Goal: Information Seeking & Learning: Learn about a topic

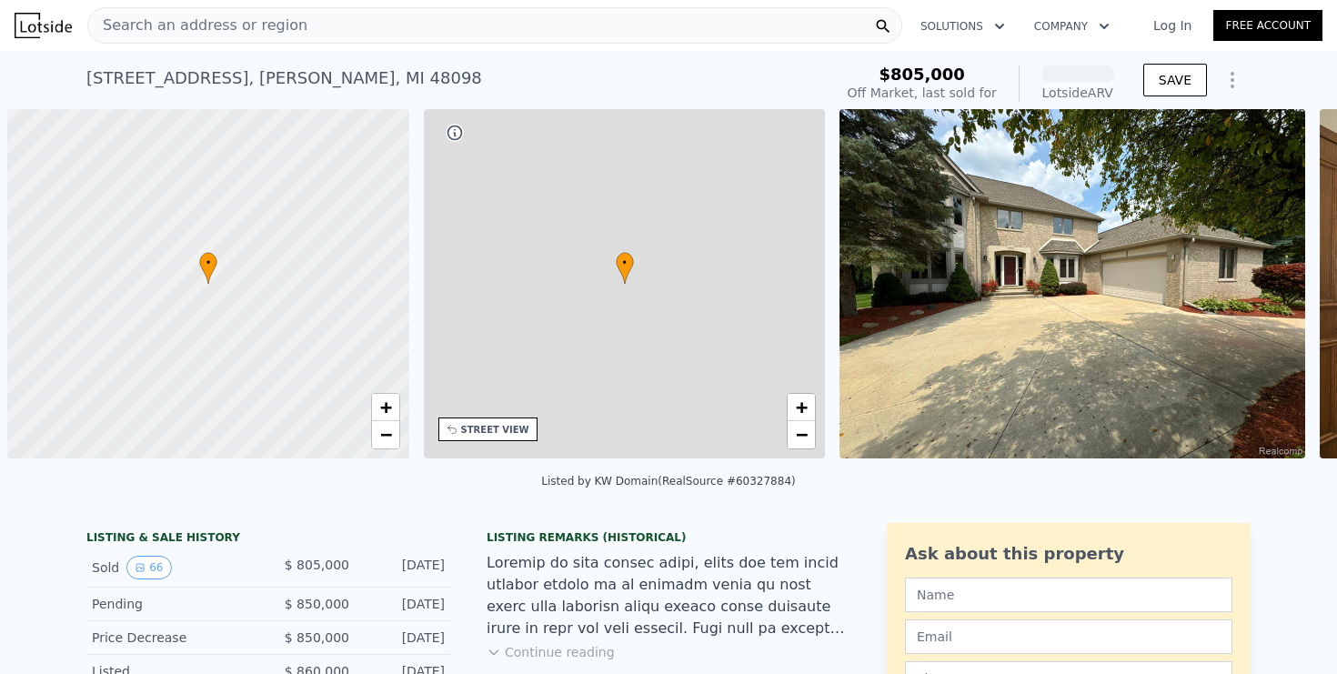
scroll to position [0, 7]
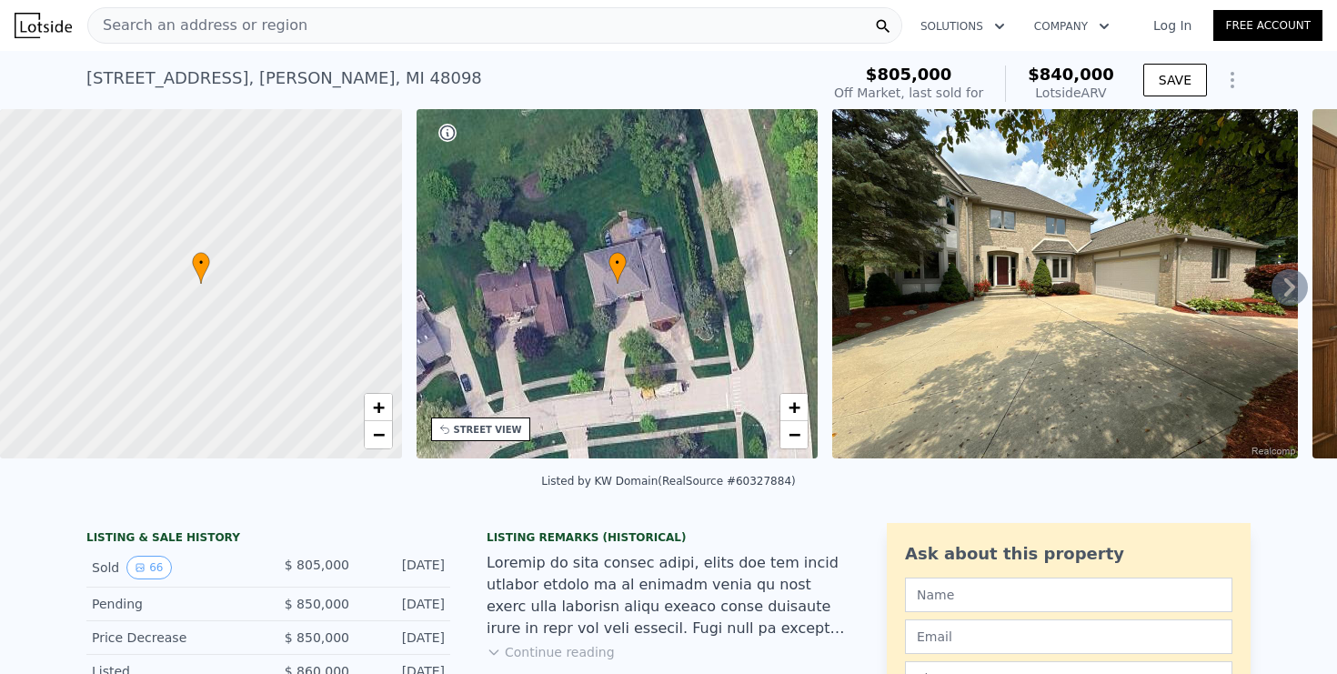
click at [582, 25] on div "Search an address or region" at bounding box center [494, 25] width 815 height 36
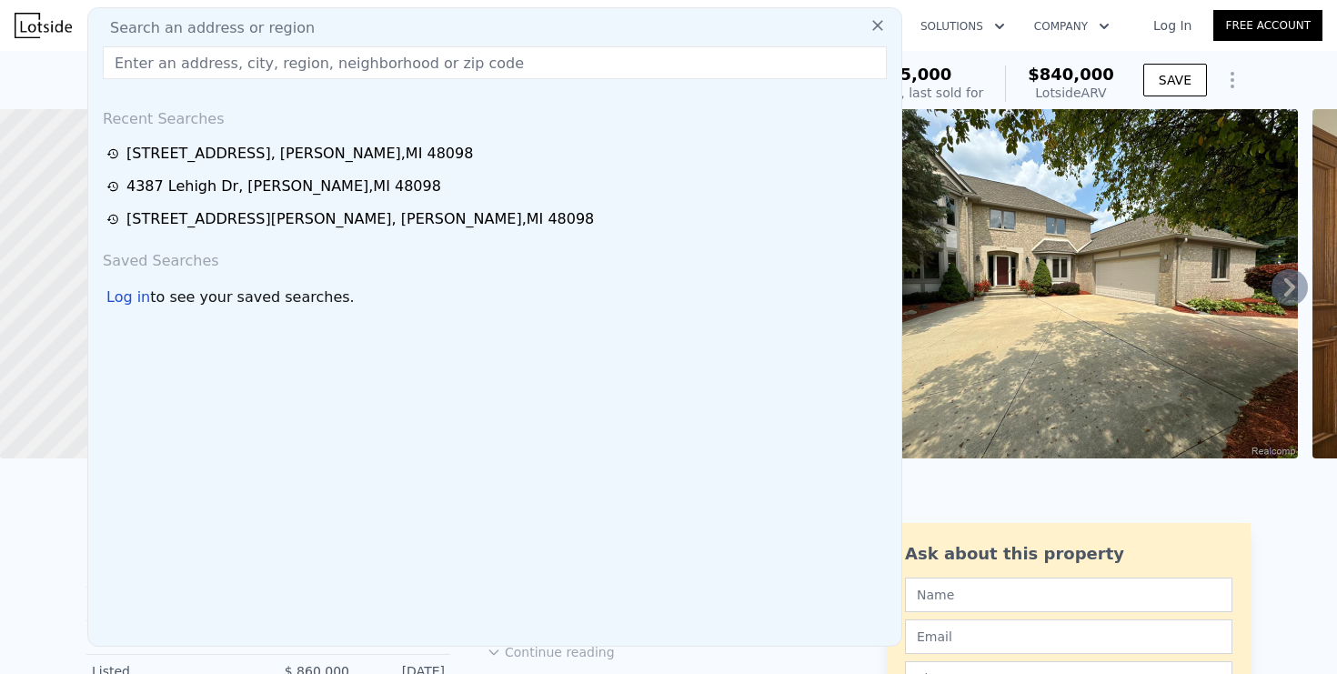
click at [537, 59] on input "text" at bounding box center [495, 62] width 784 height 33
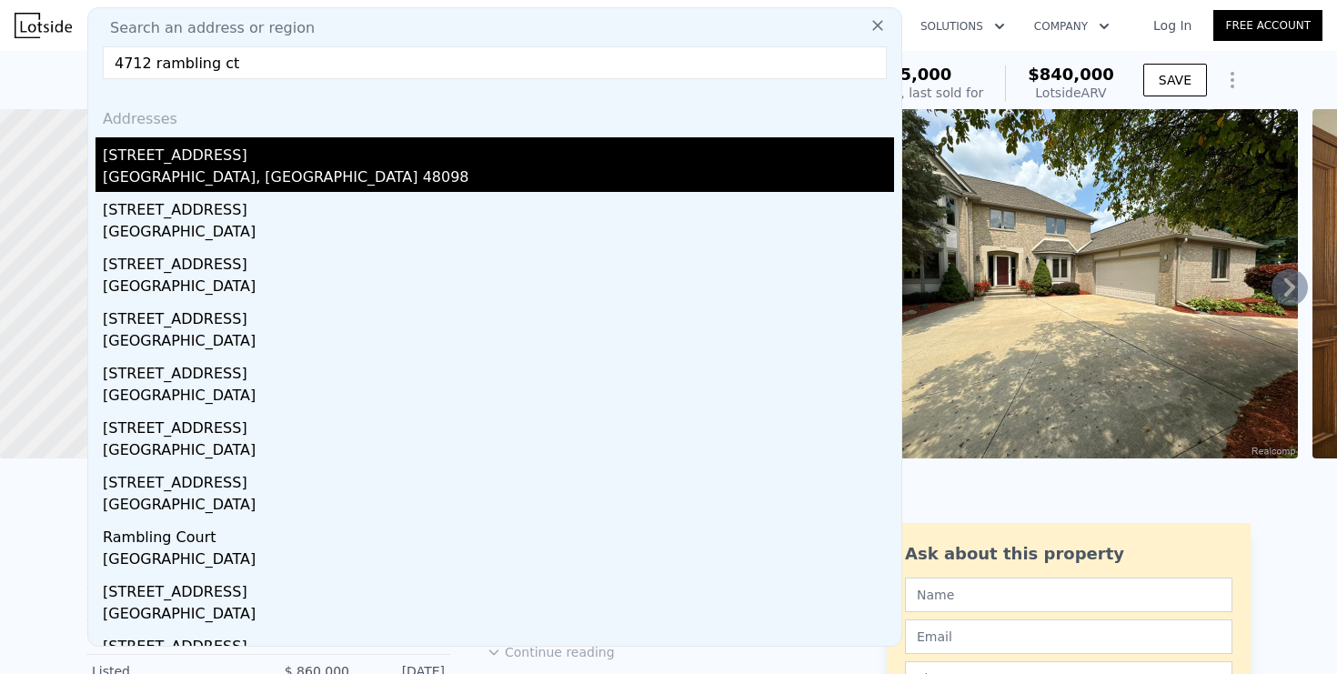
type input "4712 rambling ct"
click at [190, 182] on div "[GEOGRAPHIC_DATA], [GEOGRAPHIC_DATA] 48098" at bounding box center [498, 178] width 791 height 25
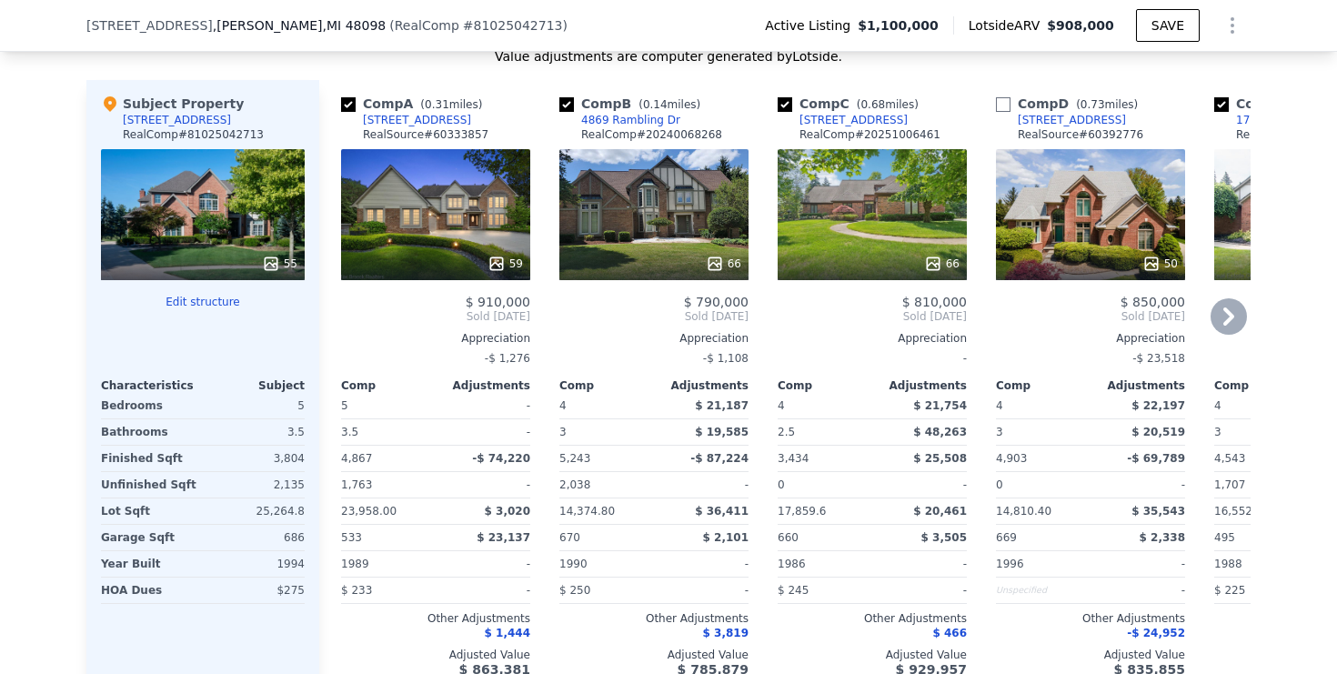
type input "4"
type input "5"
type input "3258"
type input "5843"
type input "12632.4"
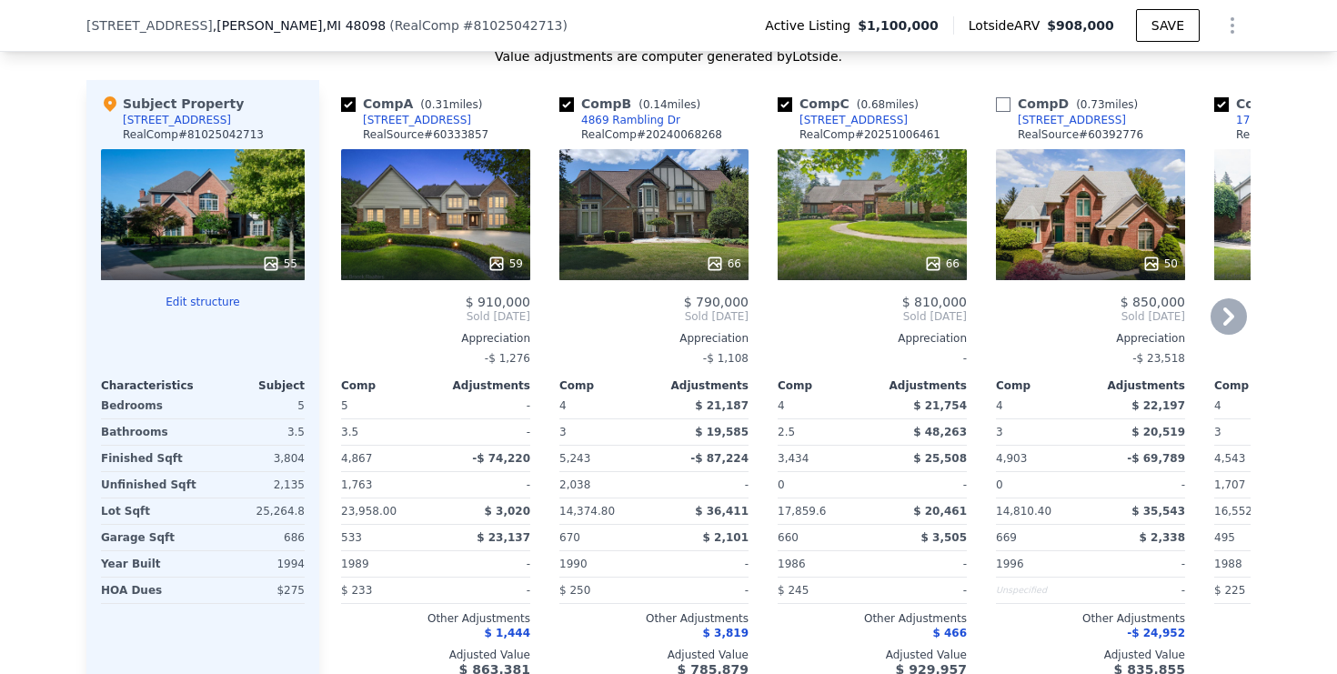
type input "29185.2"
checkbox input "false"
type input "$ 840,000"
type input "-$ 79,390"
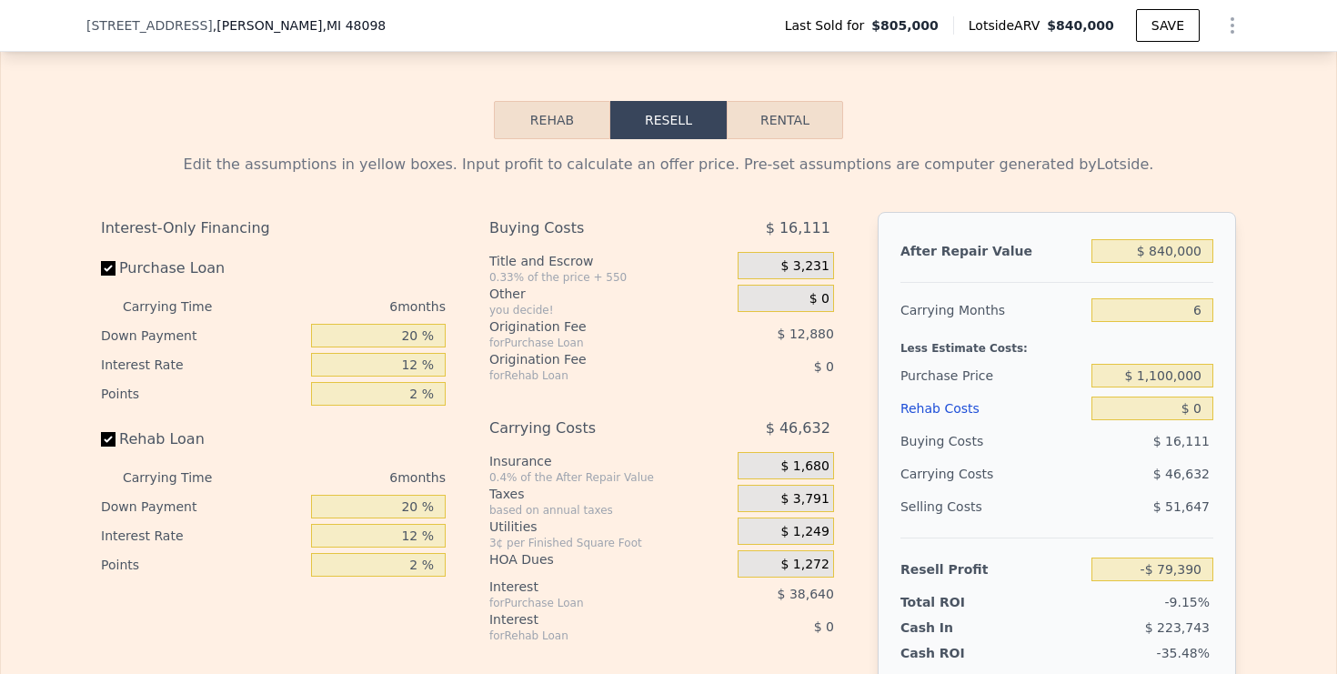
scroll to position [2753, 0]
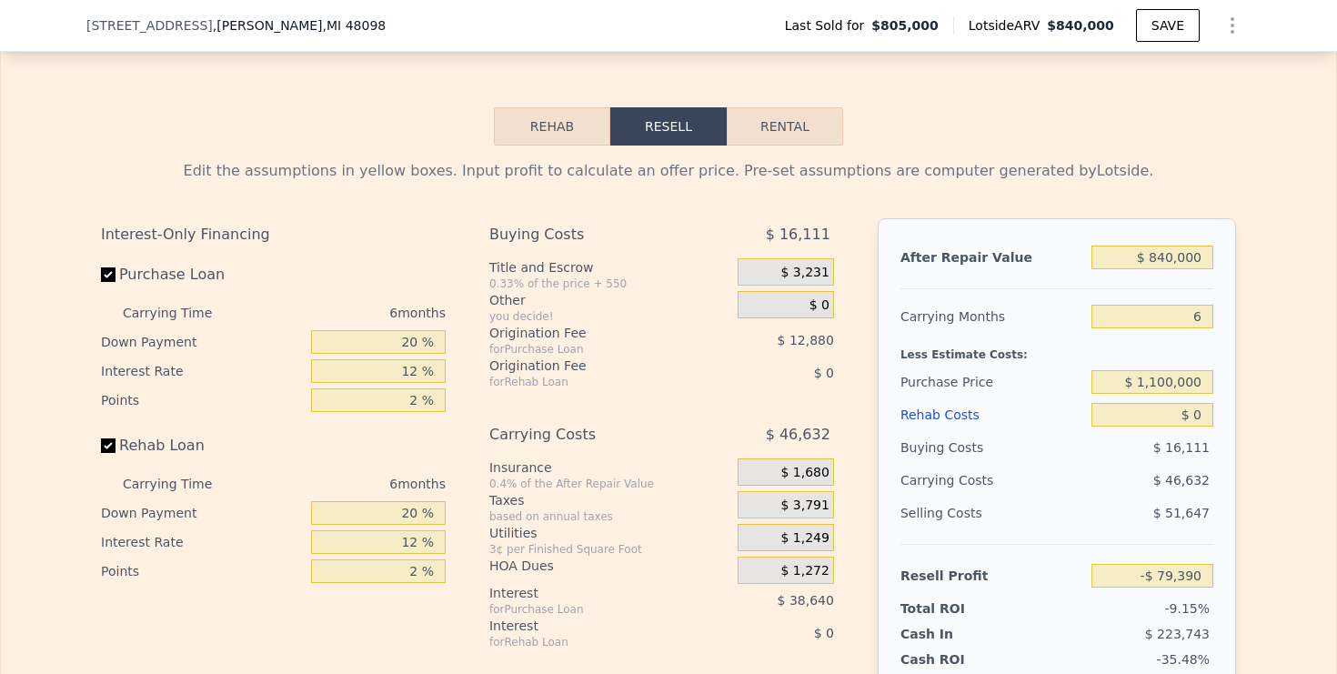
click at [785, 121] on button "Rental" at bounding box center [785, 126] width 116 height 38
select select "30"
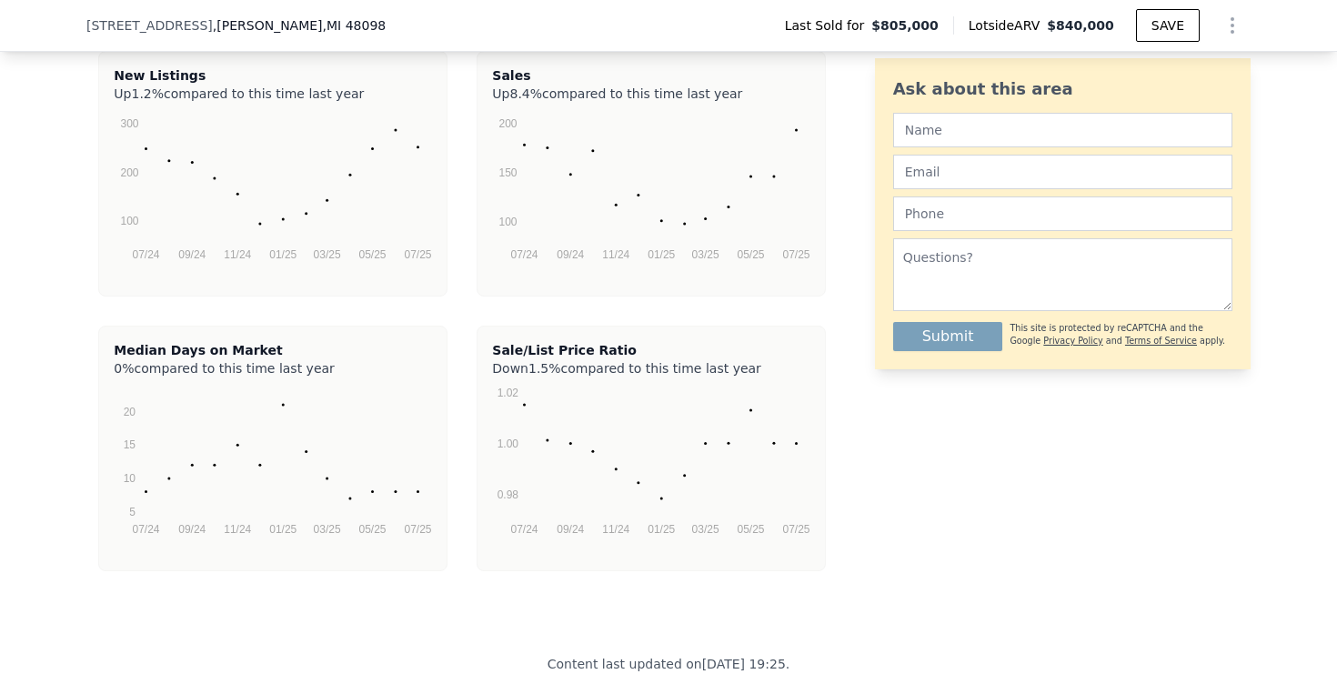
scroll to position [4345, 0]
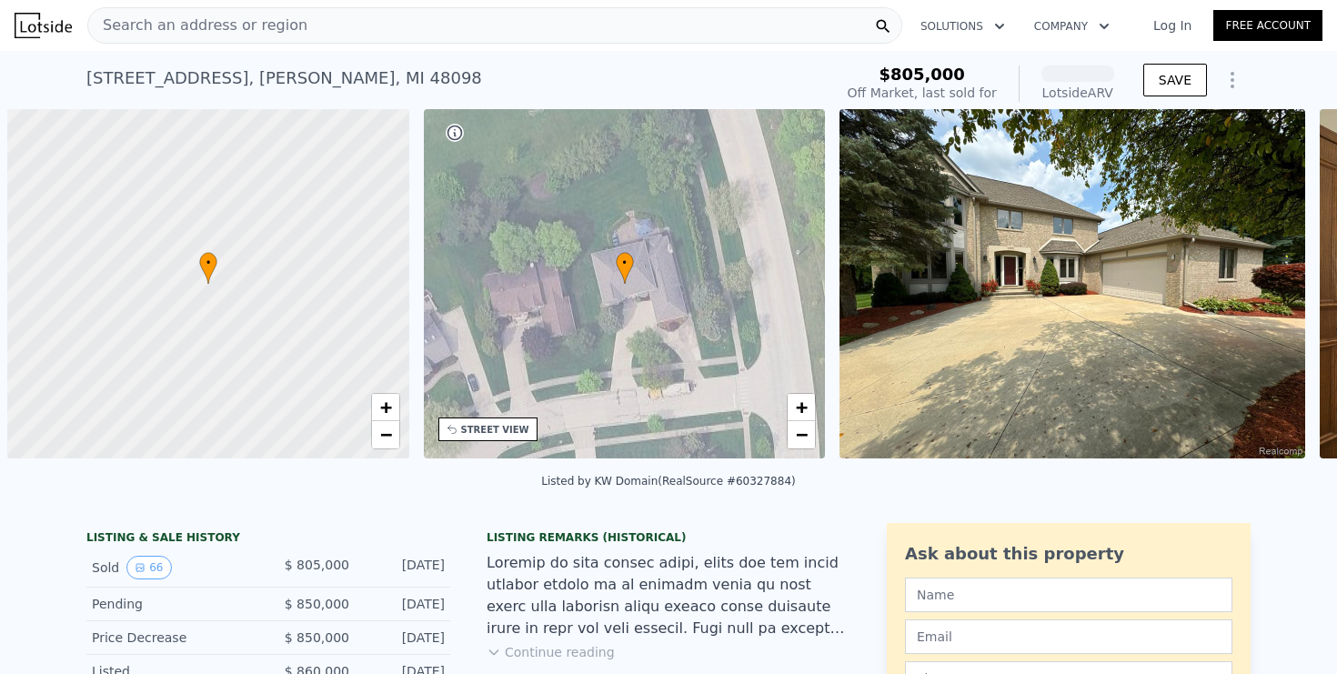
scroll to position [0, 7]
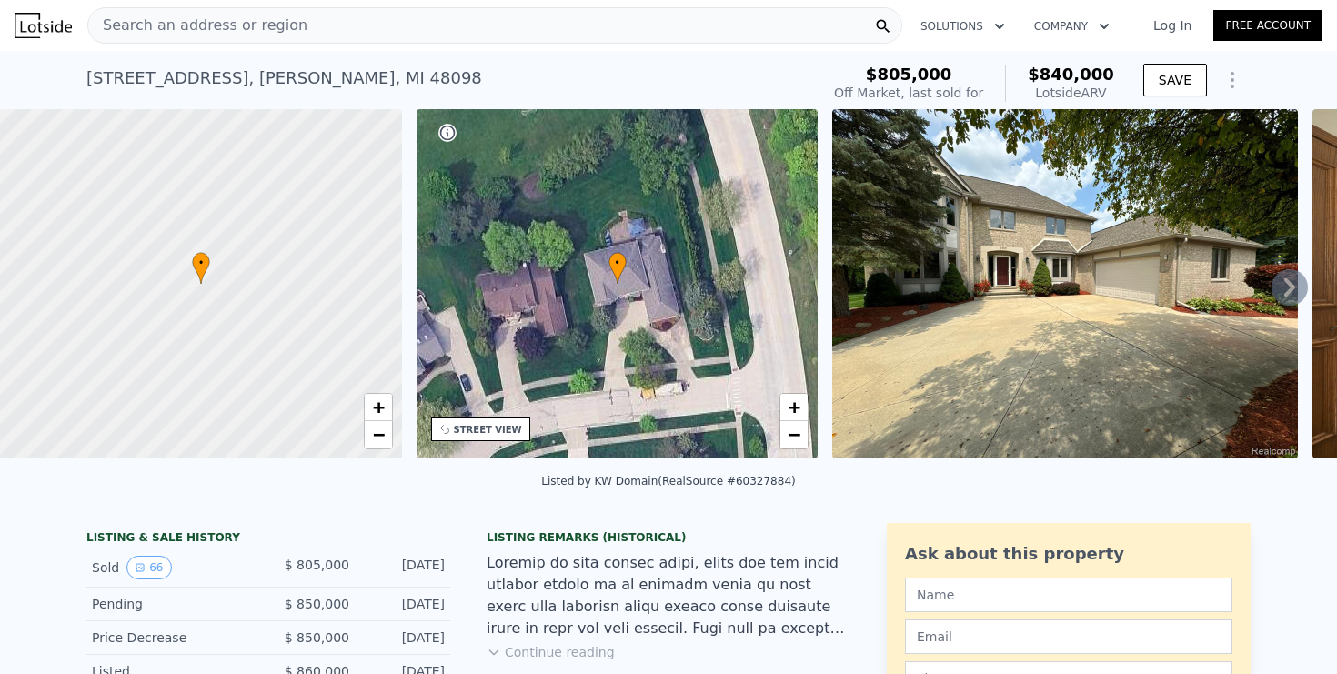
click at [547, 22] on div "Search an address or region" at bounding box center [494, 25] width 815 height 36
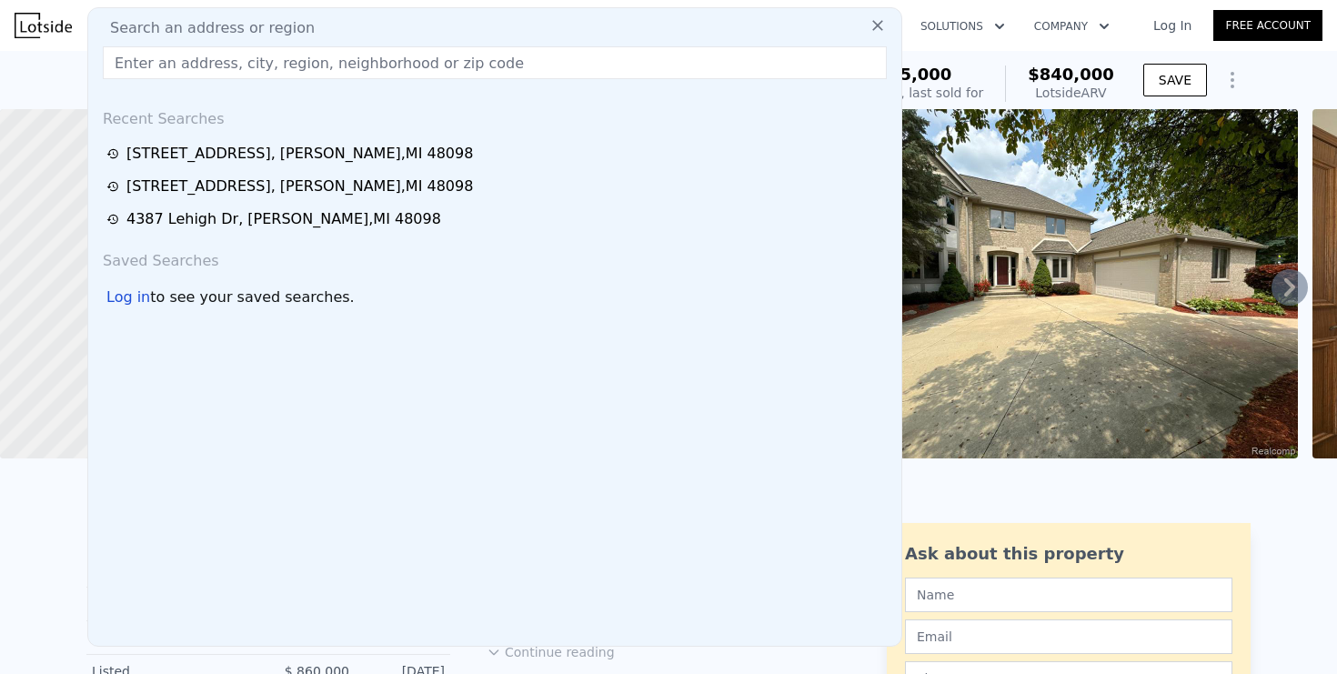
click at [416, 65] on input "text" at bounding box center [495, 62] width 784 height 33
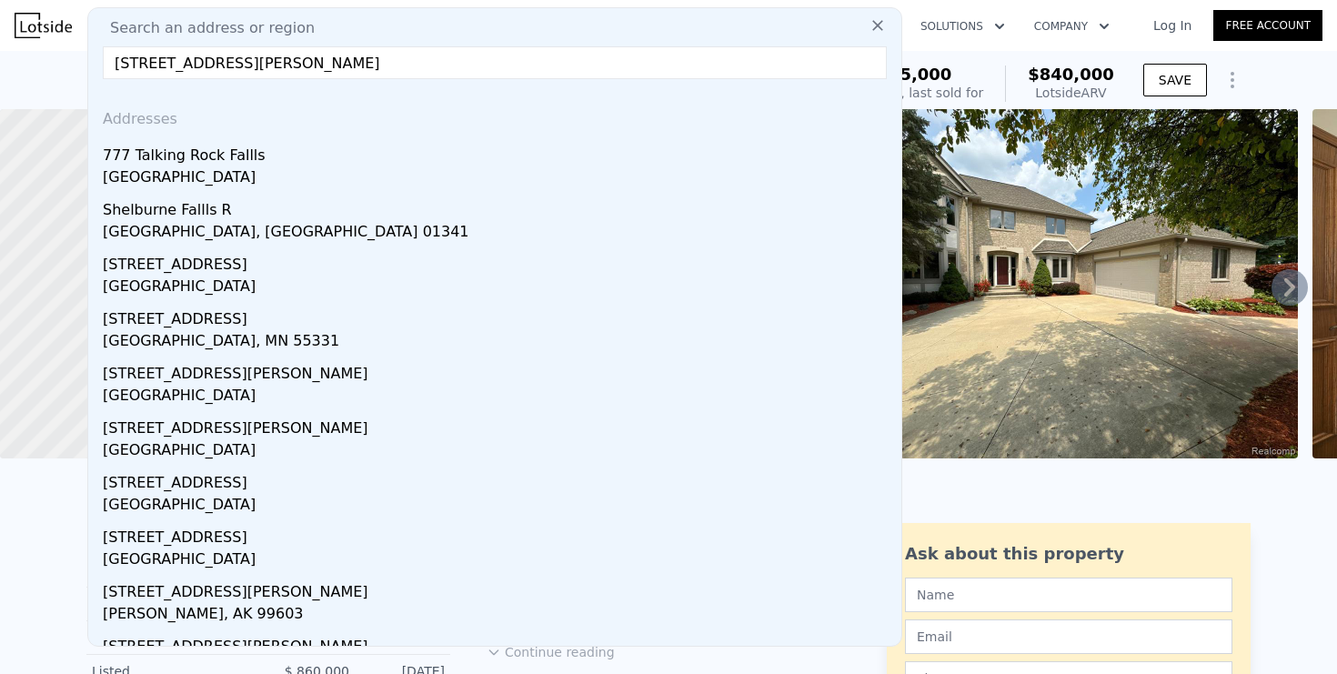
click at [208, 63] on input "3870 glen fallls dr" at bounding box center [495, 62] width 784 height 33
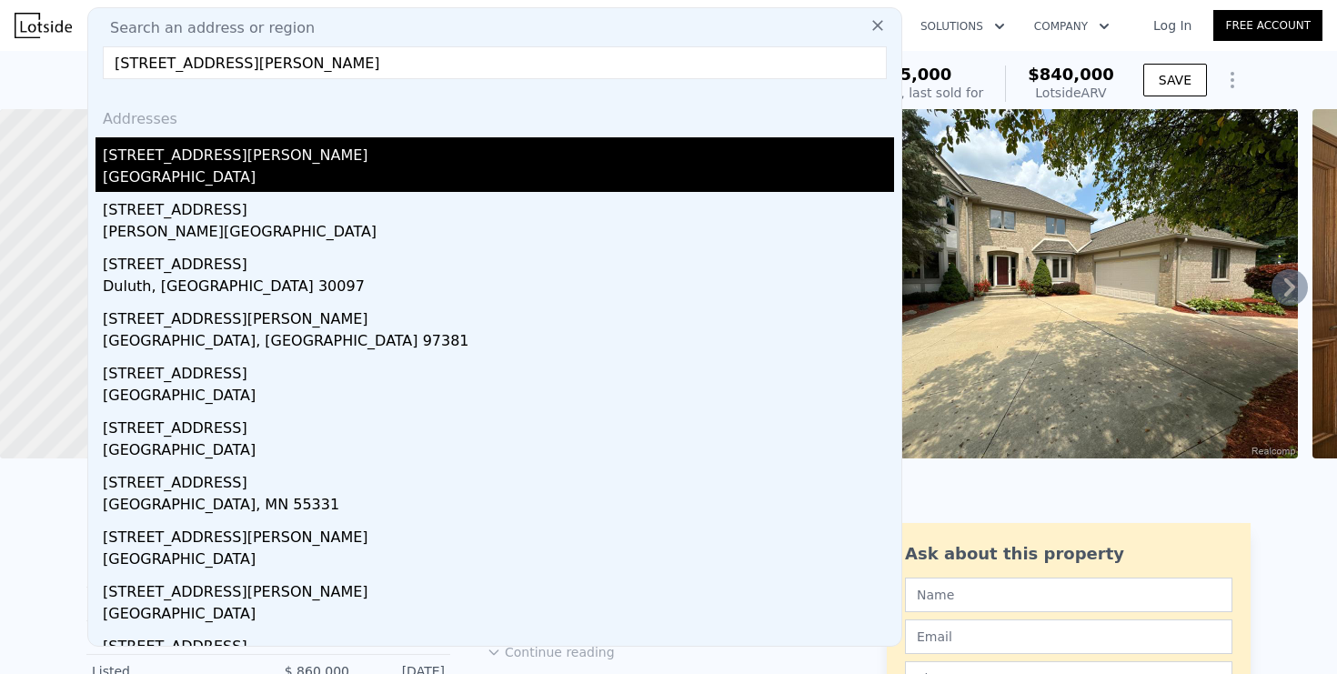
type input "3870 glen falls dr"
click at [202, 160] on div "3870 Glen Falls Dr" at bounding box center [498, 151] width 791 height 29
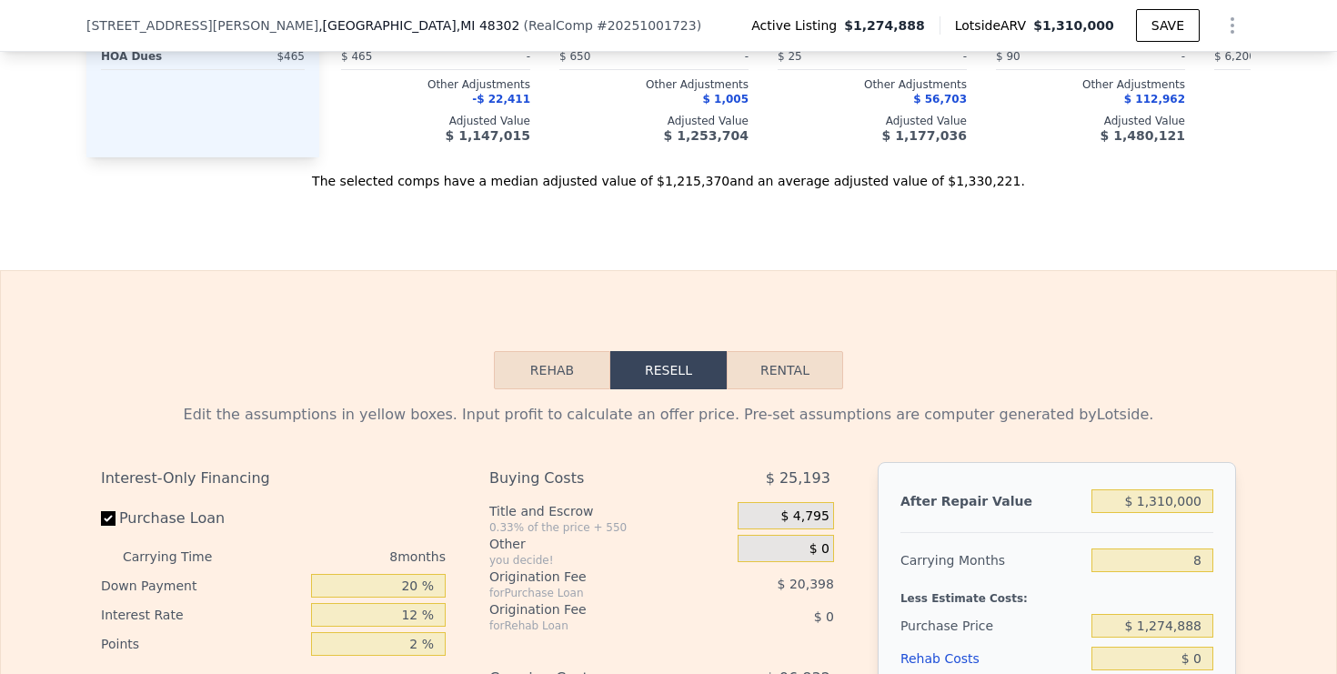
scroll to position [2494, 0]
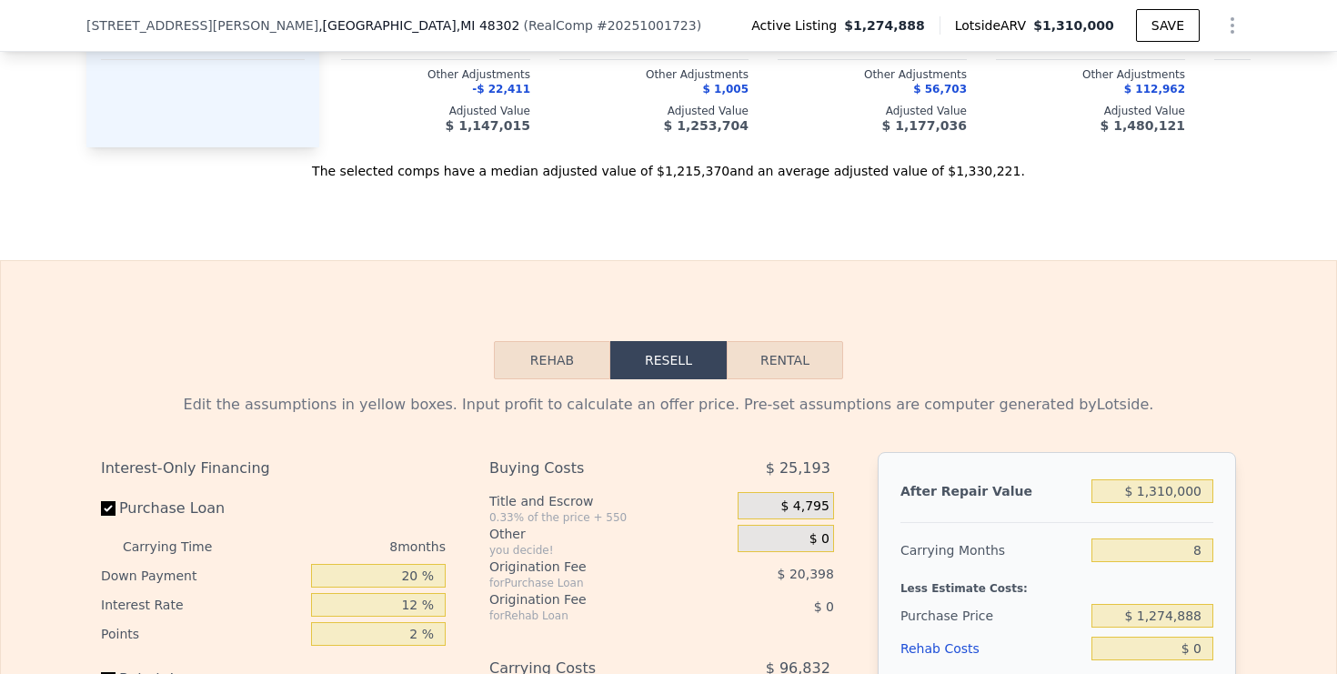
click at [778, 369] on button "Rental" at bounding box center [785, 360] width 116 height 38
select select "30"
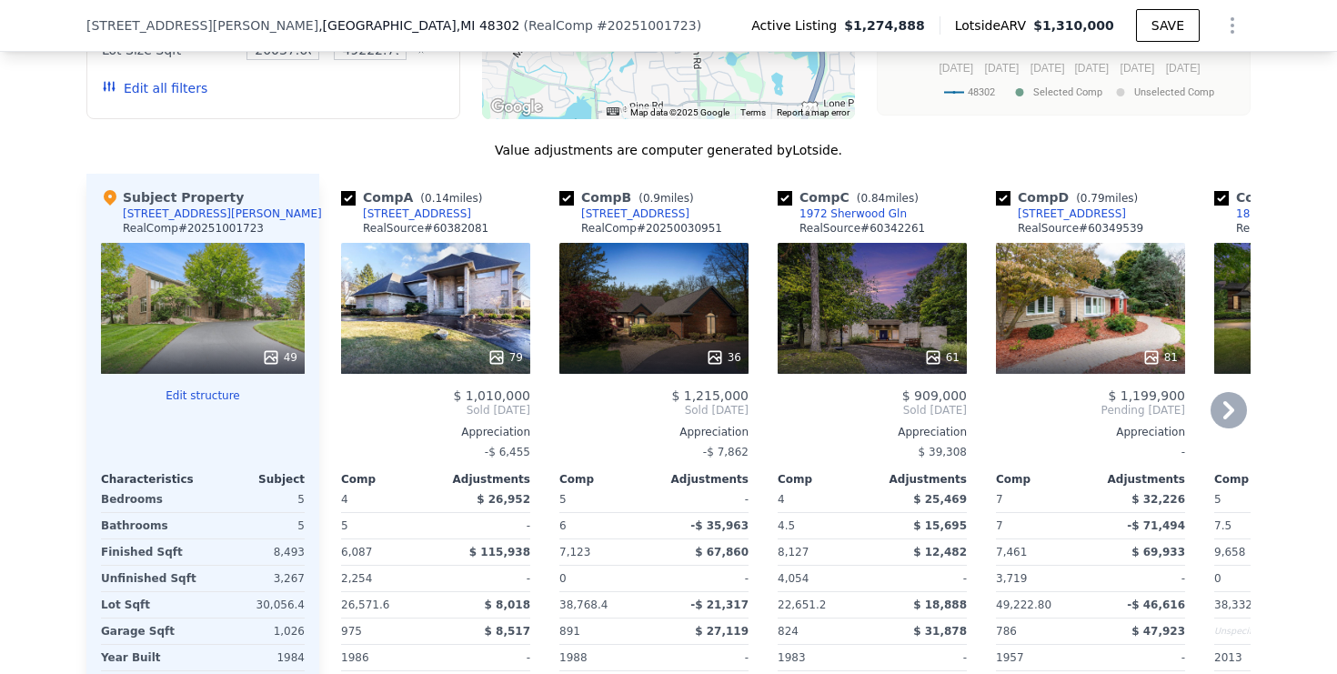
scroll to position [1861, 0]
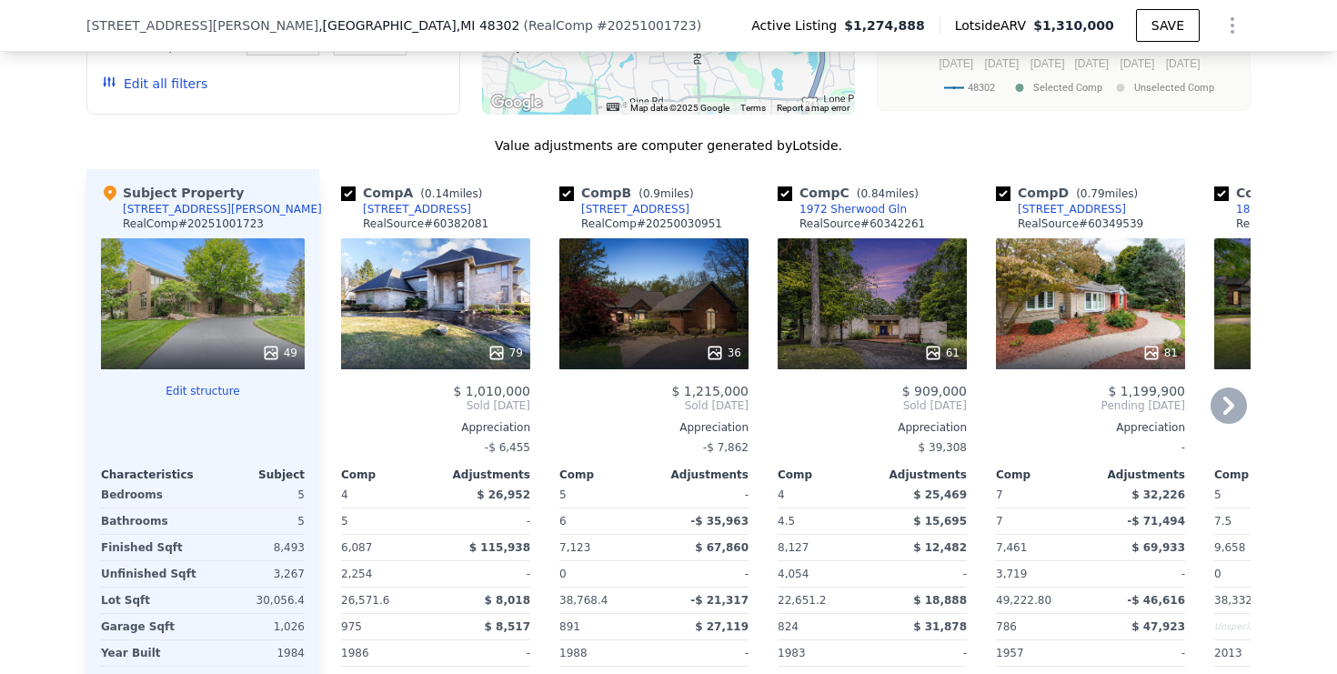
click at [437, 272] on div "79" at bounding box center [435, 303] width 189 height 131
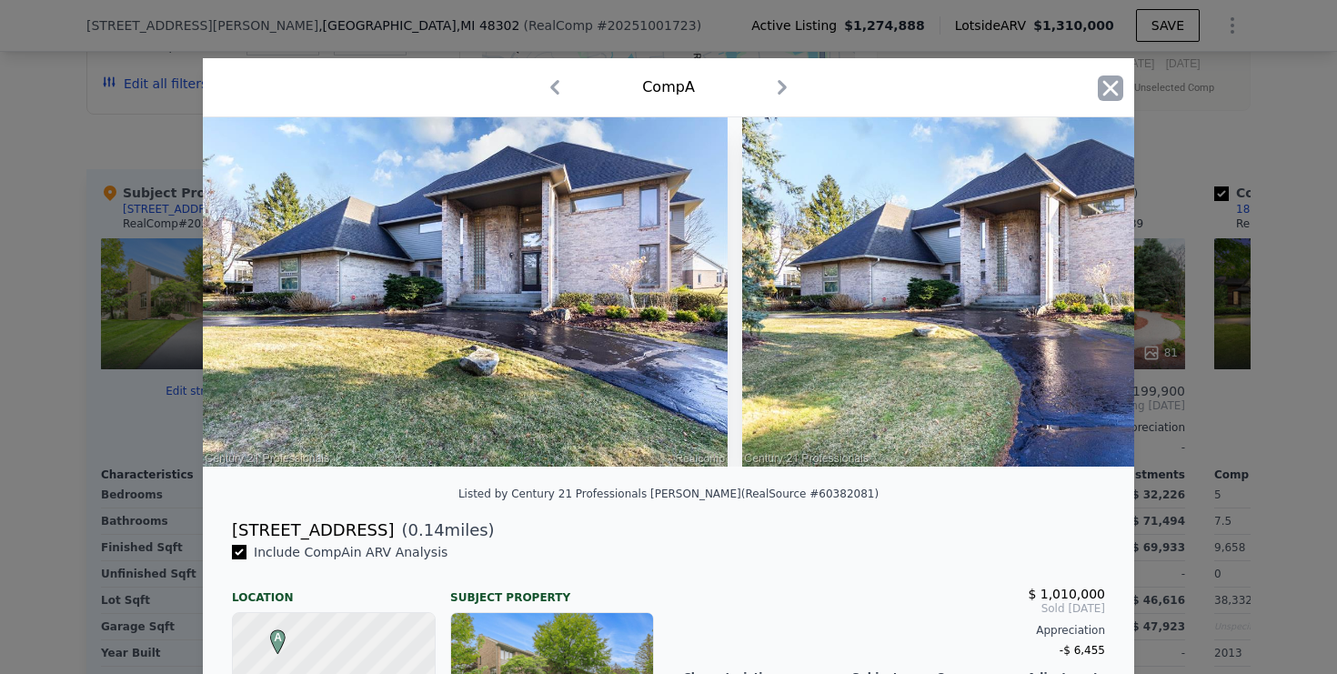
click at [1104, 89] on icon "button" at bounding box center [1110, 87] width 25 height 25
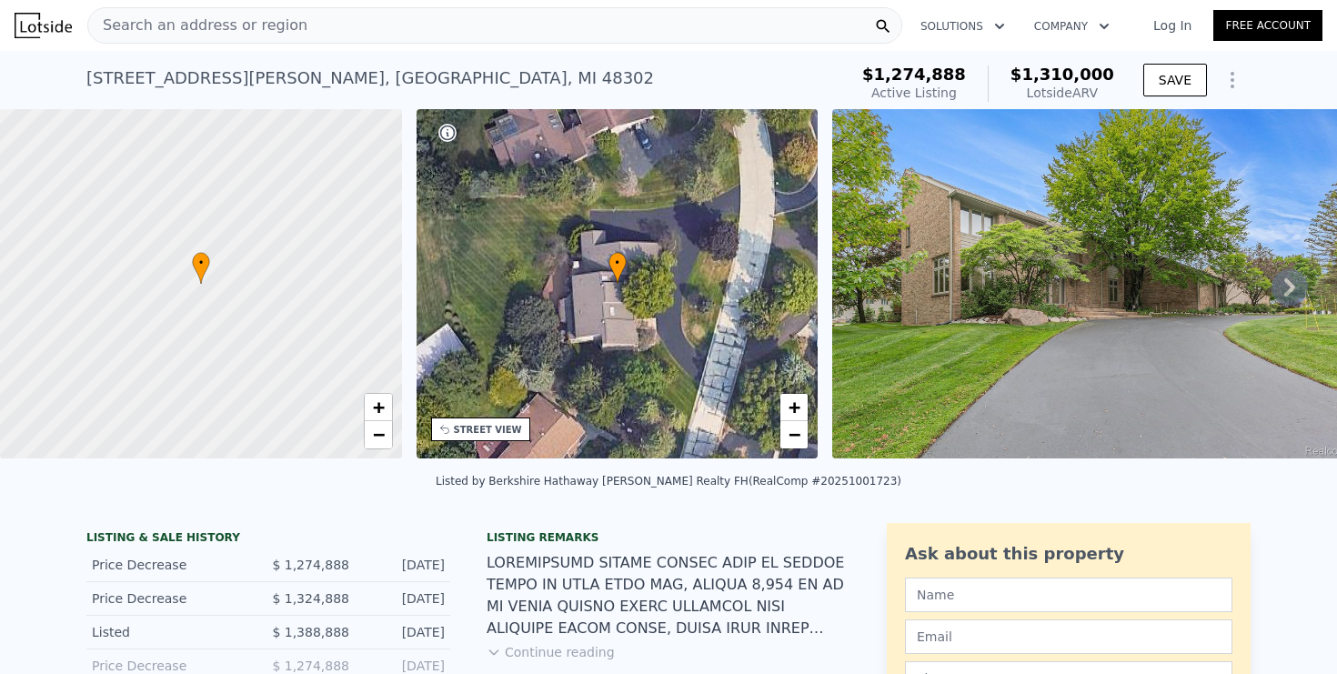
click at [588, 24] on div "Search an address or region" at bounding box center [494, 25] width 815 height 36
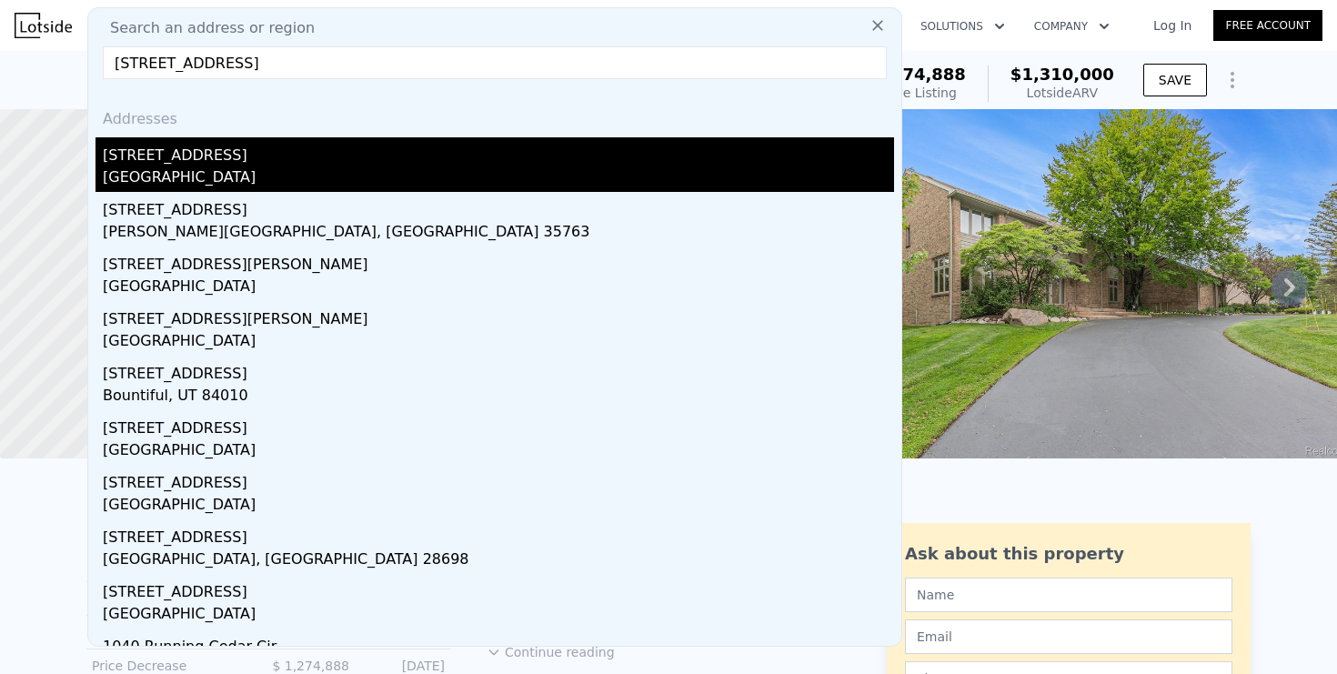
type input "245 chestnut run circle"
click at [246, 155] on div "245 Chestnut Cir" at bounding box center [498, 151] width 791 height 29
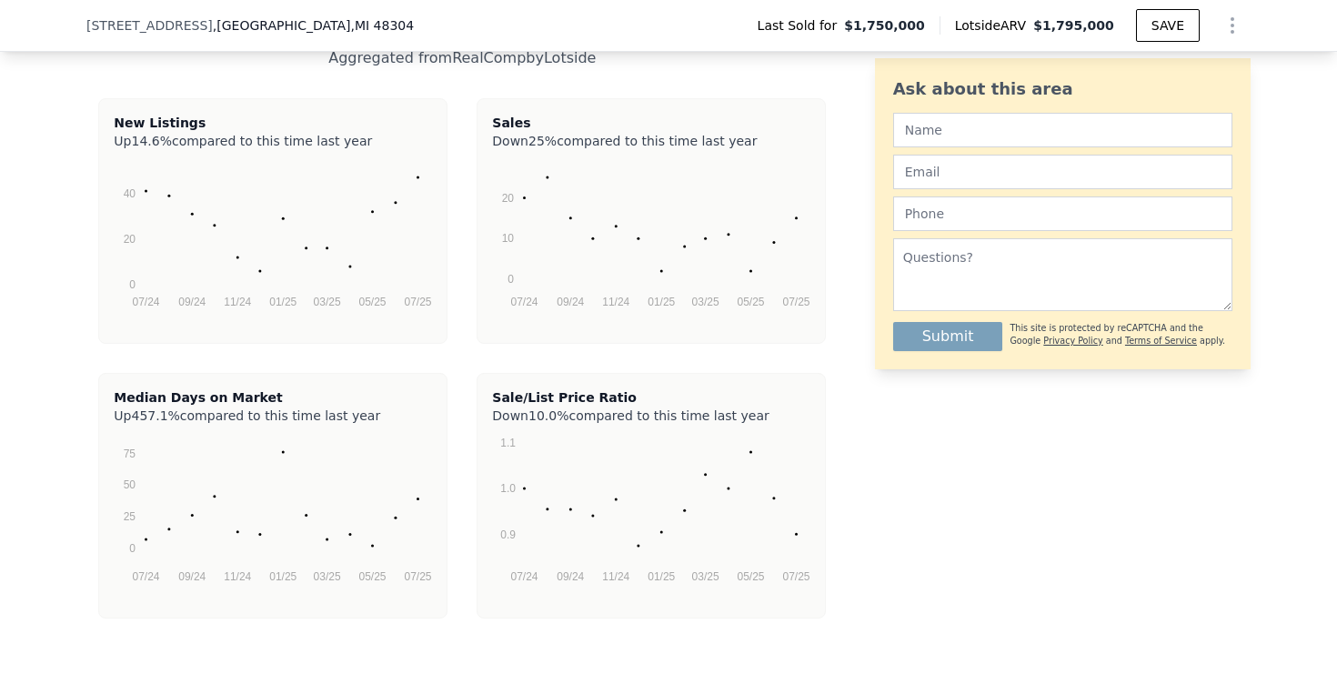
scroll to position [3704, 0]
